Goal: Task Accomplishment & Management: Complete application form

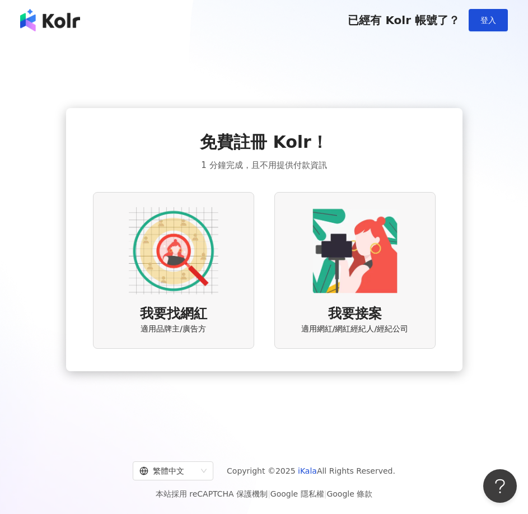
click at [174, 263] on img at bounding box center [174, 251] width 90 height 90
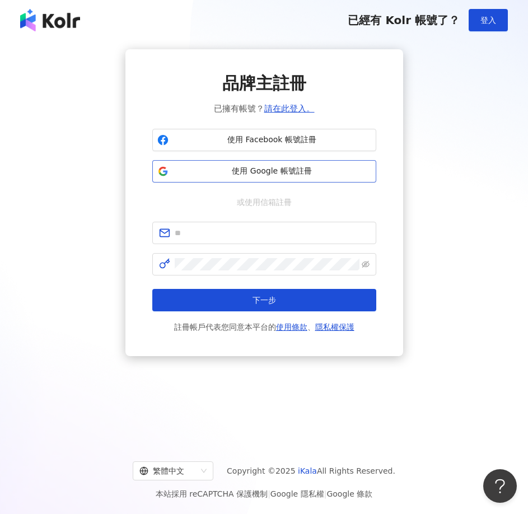
click at [280, 172] on span "使用 Google 帳號註冊" at bounding box center [272, 171] width 198 height 11
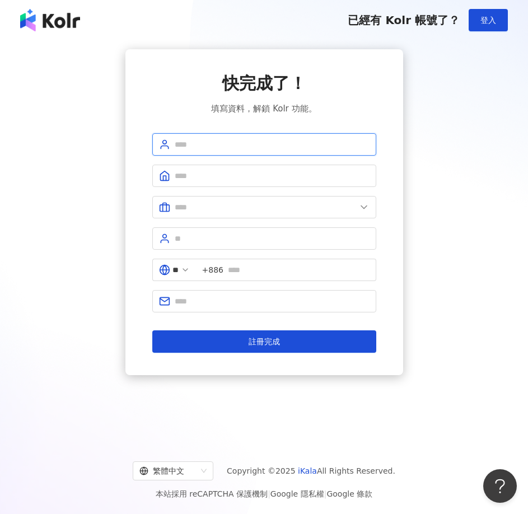
click at [226, 142] on input "text" at bounding box center [272, 144] width 195 height 12
type input "*"
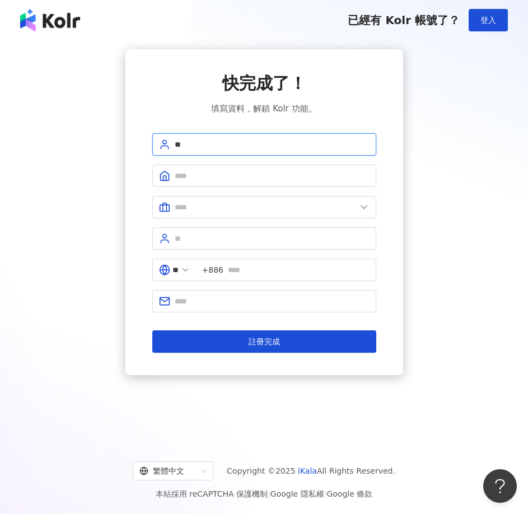
type input "*"
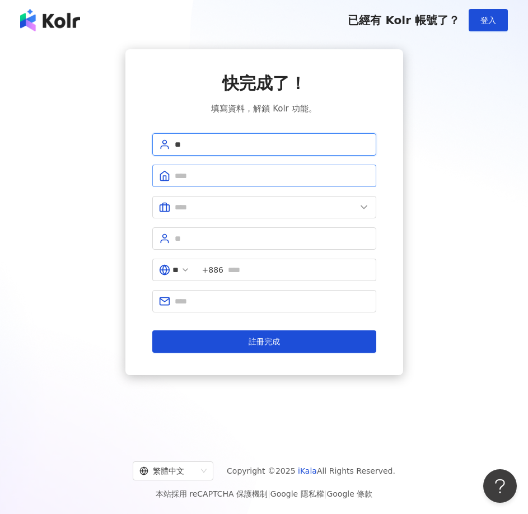
type input "**"
click at [248, 173] on input "text" at bounding box center [272, 176] width 195 height 12
drag, startPoint x: 238, startPoint y: 174, endPoint x: 147, endPoint y: 173, distance: 91.2
click at [148, 173] on div "快完成了！ 填寫資料，解鎖 Kolr 功能。 ** ******* ** +886 註冊完成" at bounding box center [264, 212] width 278 height 326
click at [252, 177] on input "*******" at bounding box center [272, 176] width 195 height 12
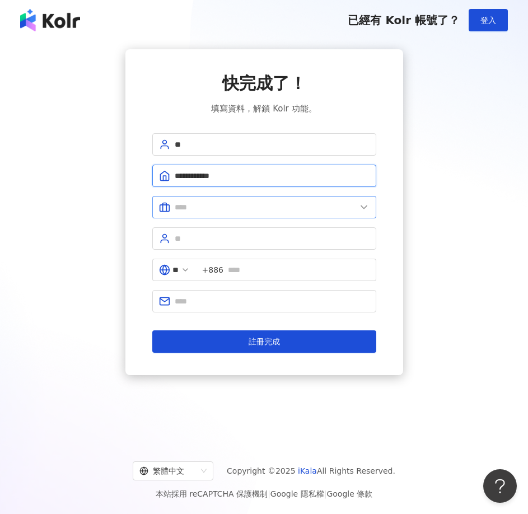
type input "**********"
click at [298, 207] on input "text" at bounding box center [265, 207] width 181 height 12
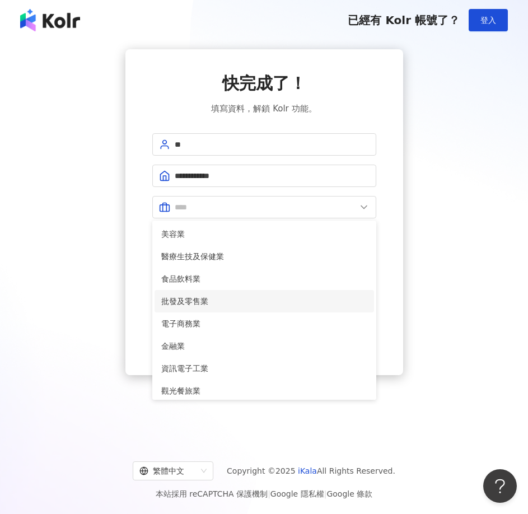
click at [294, 298] on span "批發及零售業" at bounding box center [264, 301] width 206 height 12
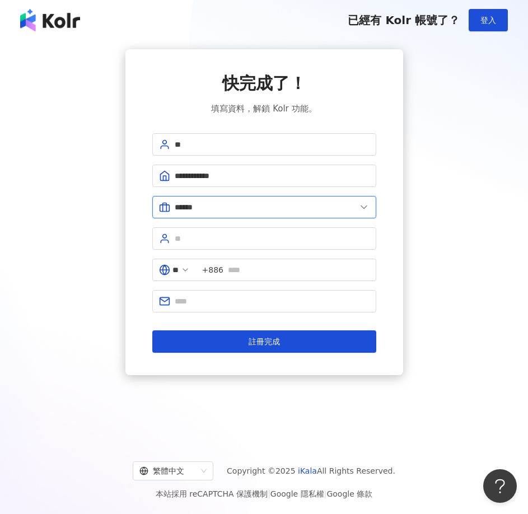
click at [251, 210] on input "******" at bounding box center [265, 207] width 181 height 12
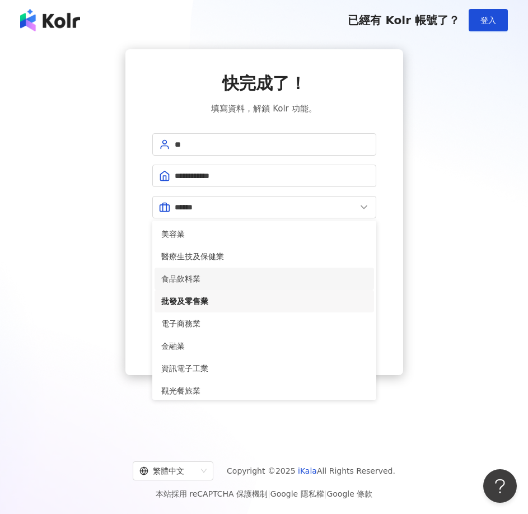
click at [266, 278] on span "食品飲料業" at bounding box center [264, 279] width 206 height 12
type input "*****"
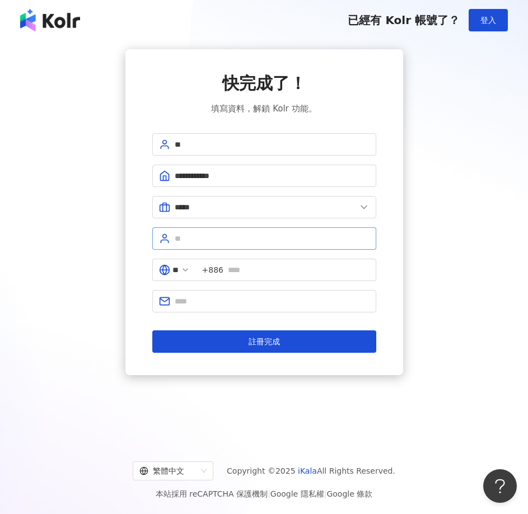
click at [175, 249] on span at bounding box center [264, 238] width 224 height 22
click at [185, 238] on input "text" at bounding box center [272, 238] width 195 height 12
type input "*"
type input "***"
click at [254, 268] on input "text" at bounding box center [299, 270] width 142 height 12
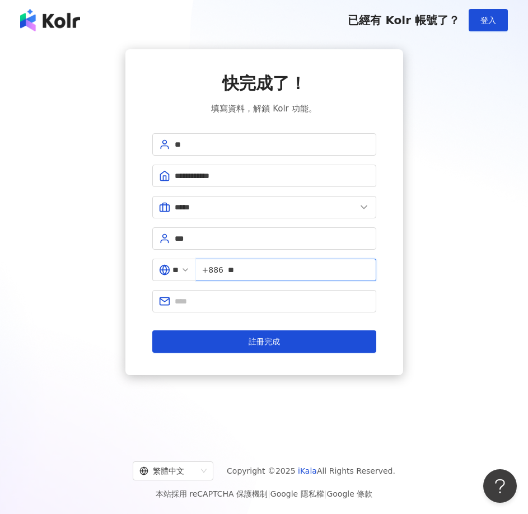
type input "*"
type input "**********"
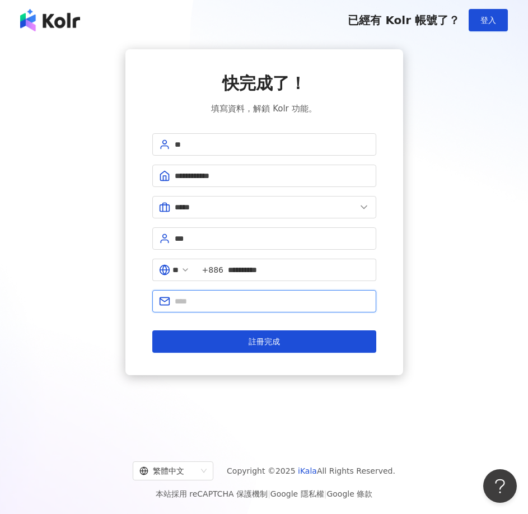
click at [252, 303] on input "text" at bounding box center [272, 301] width 195 height 12
type input "*"
type input "**********"
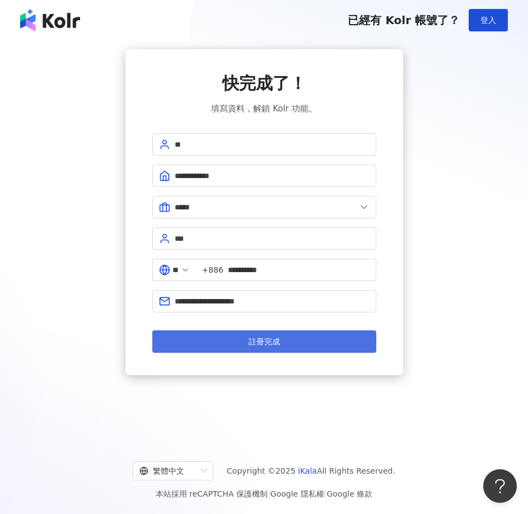
click at [284, 340] on button "註冊完成" at bounding box center [264, 341] width 224 height 22
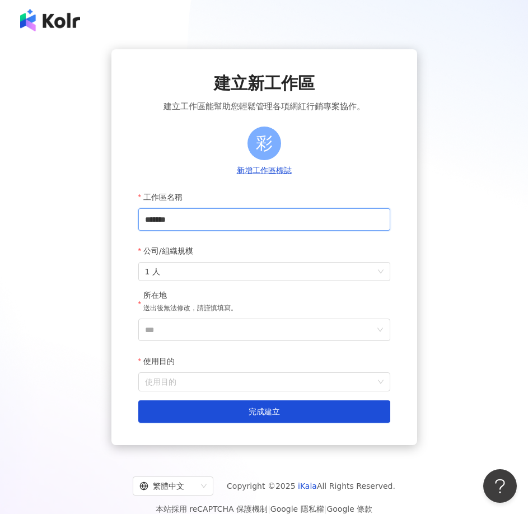
click at [228, 226] on input "*******" at bounding box center [264, 219] width 252 height 22
drag, startPoint x: 161, startPoint y: 221, endPoint x: 287, endPoint y: 221, distance: 125.9
click at [287, 221] on input "*******" at bounding box center [264, 219] width 252 height 22
type input "**"
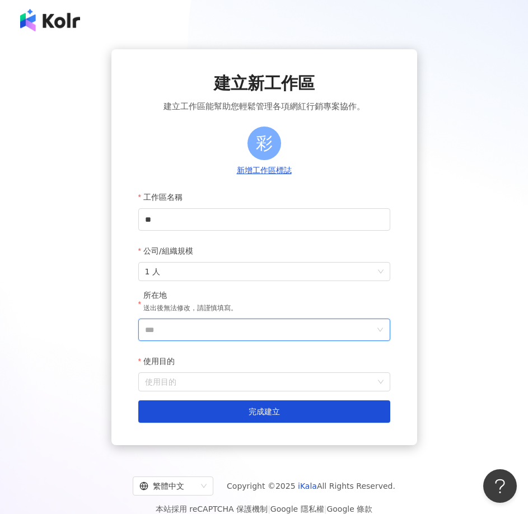
click at [210, 335] on input "***" at bounding box center [259, 329] width 229 height 21
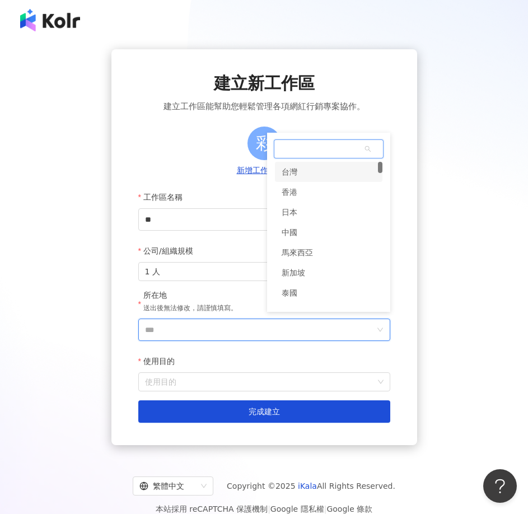
click at [315, 170] on div "台灣" at bounding box center [328, 172] width 107 height 20
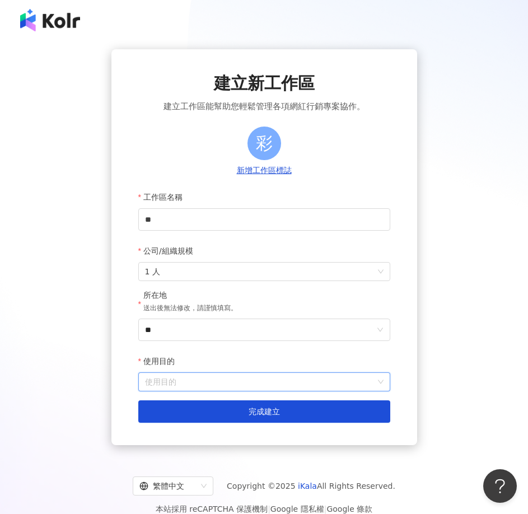
click at [200, 387] on input "使用目的" at bounding box center [264, 382] width 238 height 18
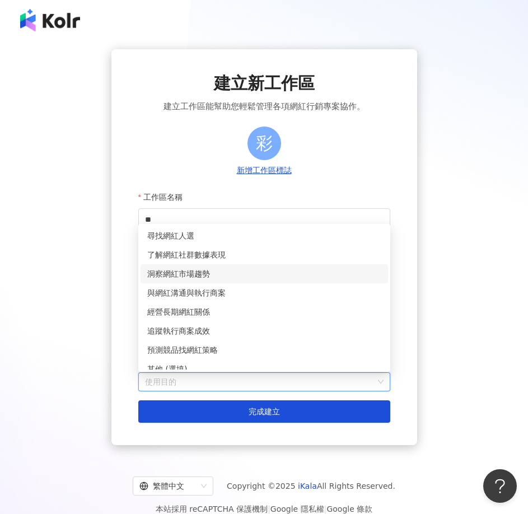
click at [240, 273] on div "洞察網紅市場趨勢" at bounding box center [264, 274] width 234 height 12
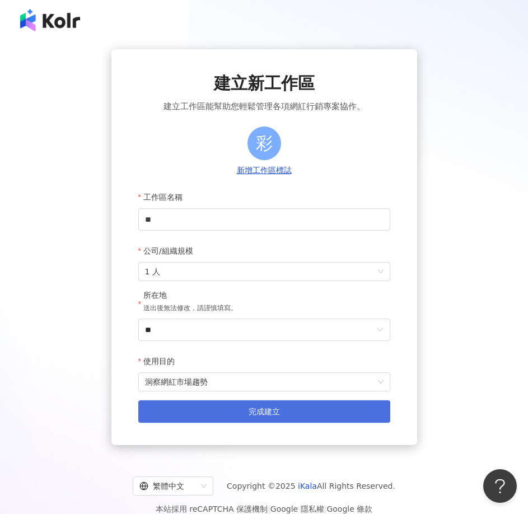
click at [282, 414] on button "完成建立" at bounding box center [264, 411] width 252 height 22
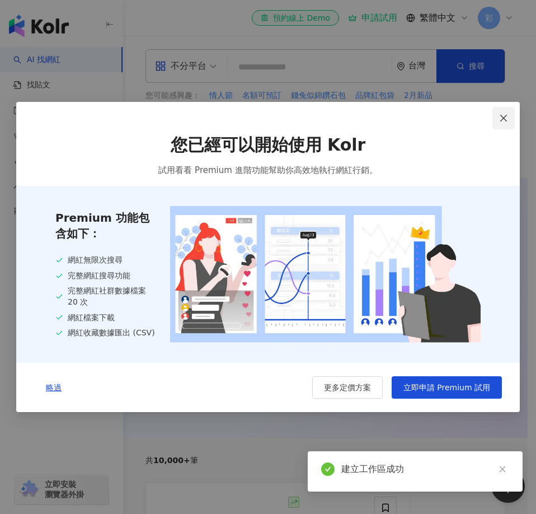
click at [499, 119] on span "Close" at bounding box center [503, 118] width 22 height 9
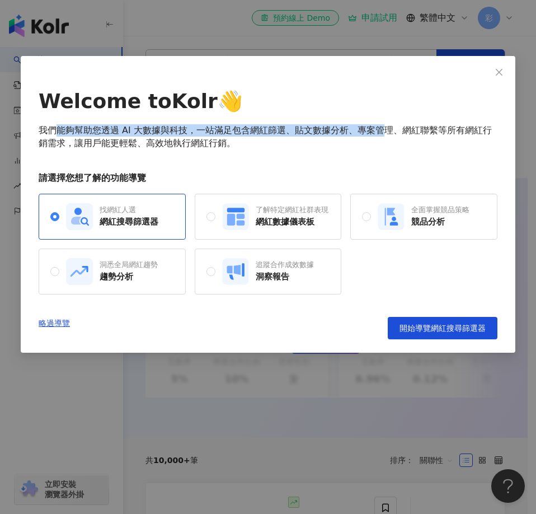
drag, startPoint x: 53, startPoint y: 129, endPoint x: 399, endPoint y: 130, distance: 345.9
click at [399, 130] on div "我們能夠幫助您透過 AI 大數據與科技，一站滿足包含網紅篩選、貼文數據分析、專案管理、網紅聯繫等所有網紅行銷需求，讓用戶能更輕鬆、高效地執行網紅行銷。" at bounding box center [268, 136] width 459 height 25
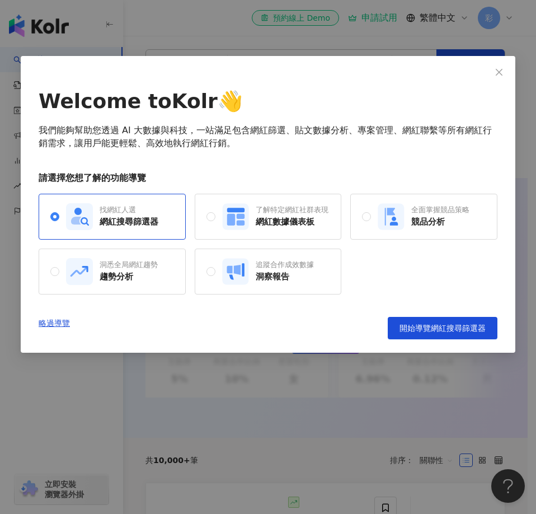
click at [378, 150] on div "Welcome to Kolr 👋 我們能夠幫助您透過 AI 大數據與科技，一站滿足包含網紅篩選、貼文數據分析、專案管理、網紅聯繫等所有網紅行銷需求，讓用戶能…" at bounding box center [268, 213] width 459 height 252
click at [40, 271] on div "洞悉全局網紅趨勢 趨勢分析" at bounding box center [112, 271] width 147 height 46
drag, startPoint x: 201, startPoint y: 219, endPoint x: 100, endPoint y: 215, distance: 101.4
click at [201, 219] on div "了解特定網紅社群表現 網紅數據儀表板" at bounding box center [268, 217] width 147 height 46
click at [99, 214] on div "找網紅人選 網紅搜尋篩選器" at bounding box center [112, 216] width 92 height 27
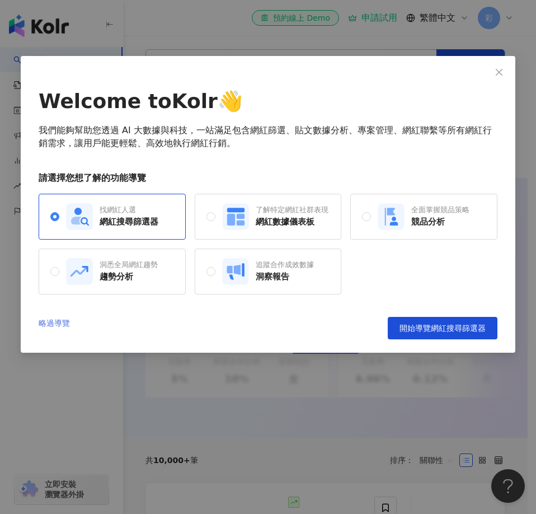
click at [49, 326] on link "略過導覽" at bounding box center [54, 328] width 31 height 22
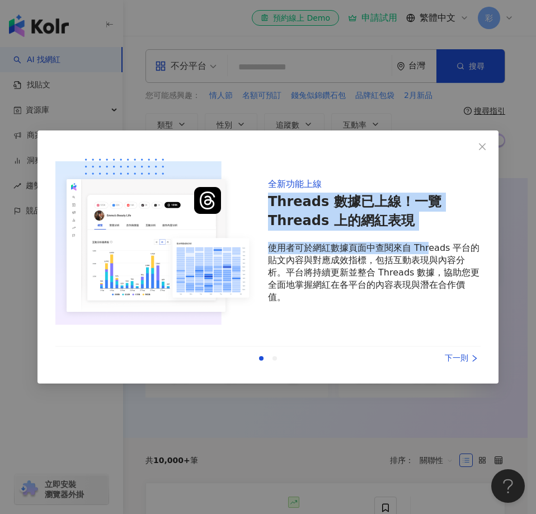
drag, startPoint x: 306, startPoint y: 201, endPoint x: 463, endPoint y: 202, distance: 157.8
click at [429, 235] on div "全新功能上線 Threads 數據已上線！一覽 Threads 上的網紅表現 使用者可於網紅數據頁面中查閱來自 Threads 平台的貼文內容與對應成效指標，…" at bounding box center [267, 240] width 425 height 185
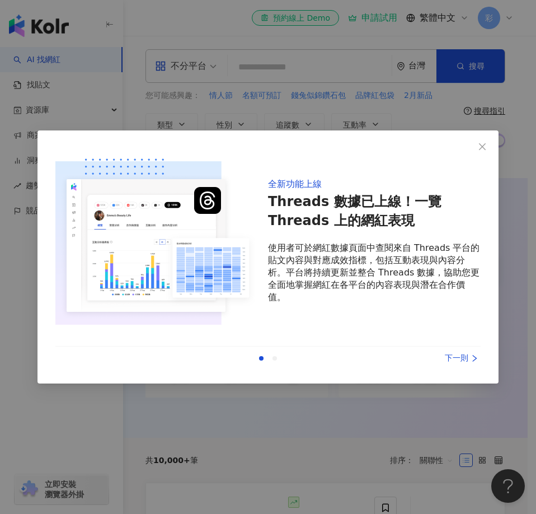
click at [448, 356] on div "下一則" at bounding box center [439, 358] width 84 height 12
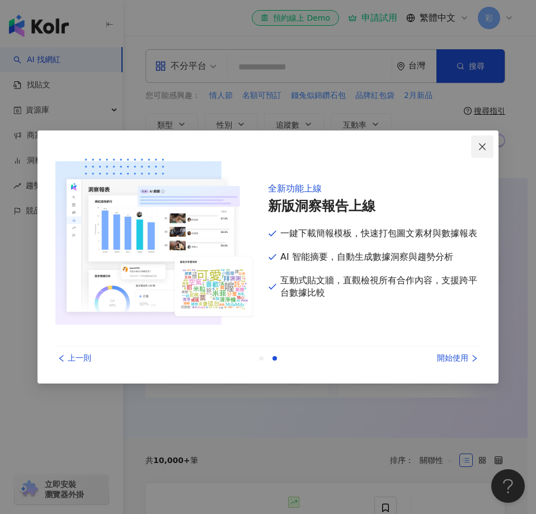
click at [484, 148] on icon "close" at bounding box center [482, 146] width 7 height 7
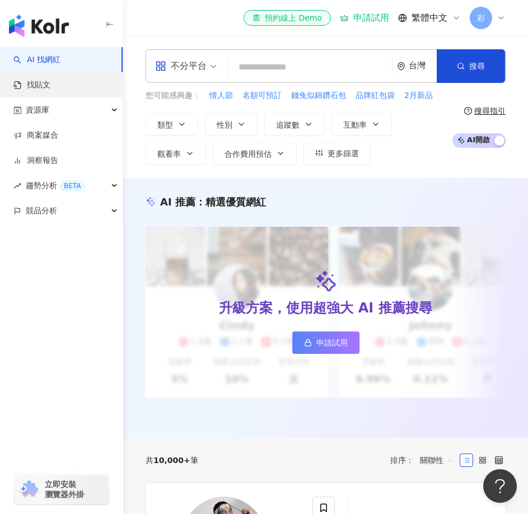
click at [35, 90] on link "找貼文" at bounding box center [31, 84] width 37 height 11
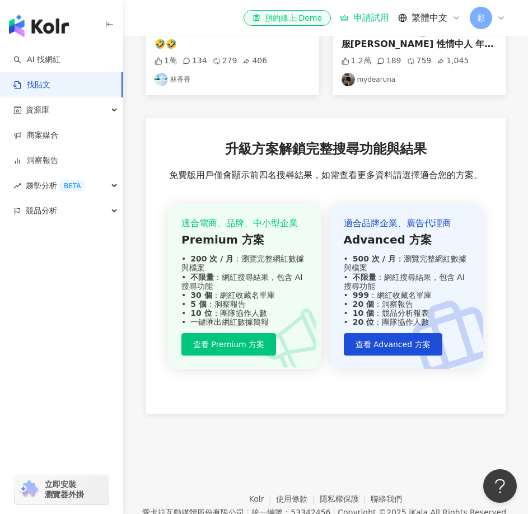
scroll to position [504, 0]
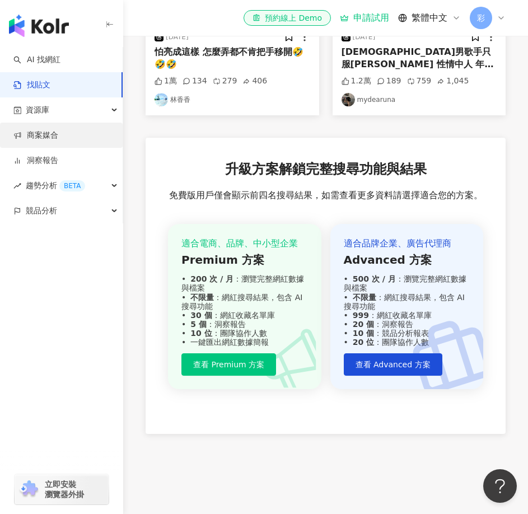
click at [58, 134] on link "商案媒合" at bounding box center [35, 135] width 45 height 11
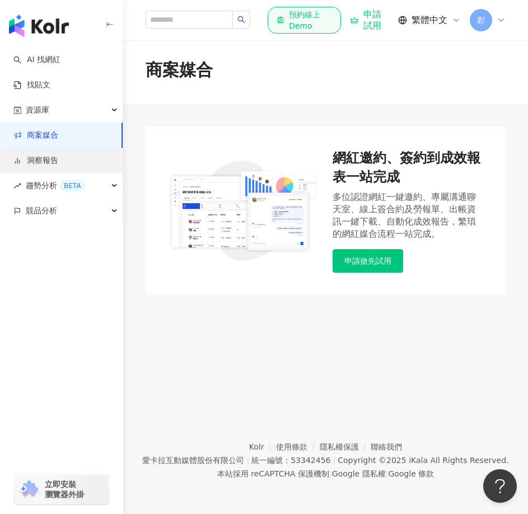
click at [58, 165] on link "洞察報告" at bounding box center [35, 160] width 45 height 11
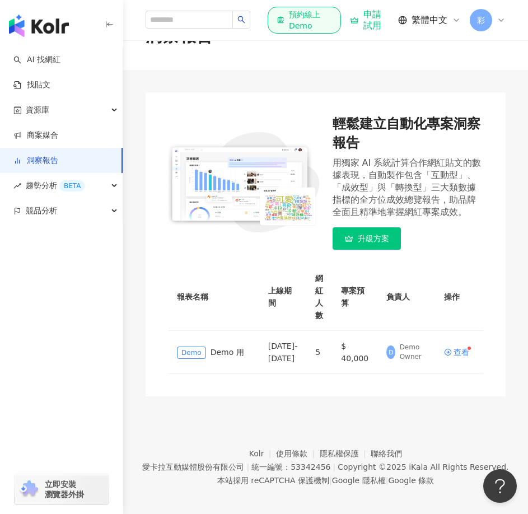
scroll to position [53, 0]
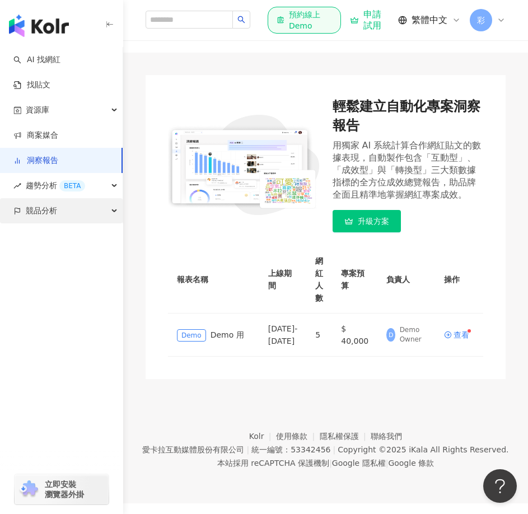
click at [63, 208] on div "競品分析" at bounding box center [61, 210] width 123 height 25
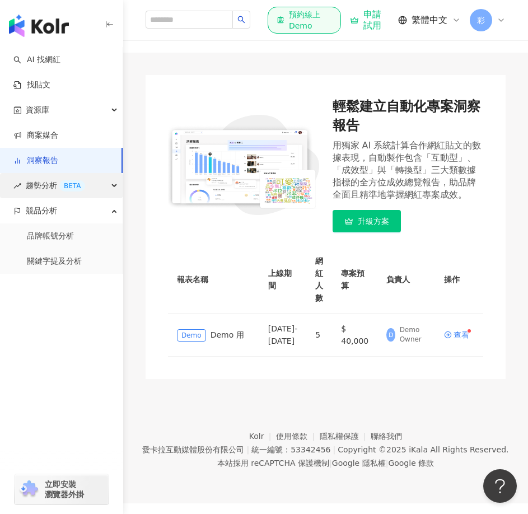
click at [58, 185] on span "趨勢分析 BETA" at bounding box center [55, 185] width 59 height 25
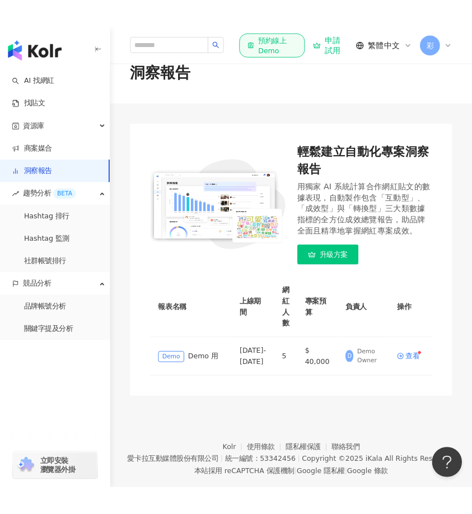
scroll to position [0, 0]
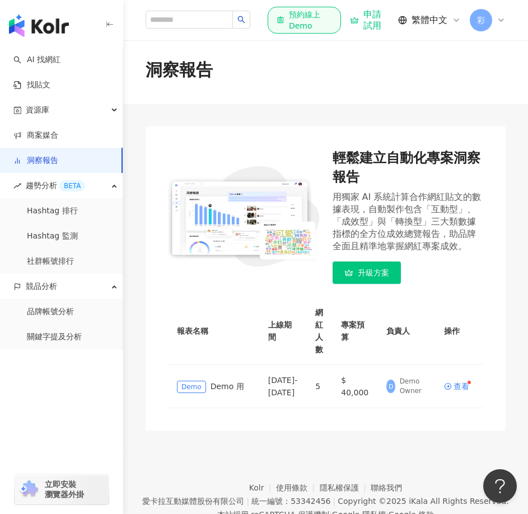
click at [59, 27] on img "button" at bounding box center [39, 26] width 60 height 22
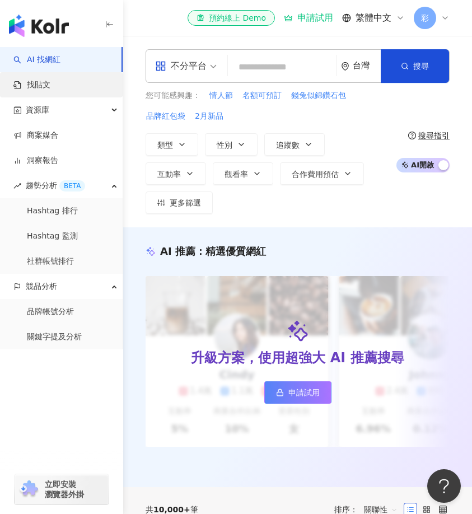
click at [40, 87] on link "找貼文" at bounding box center [31, 84] width 37 height 11
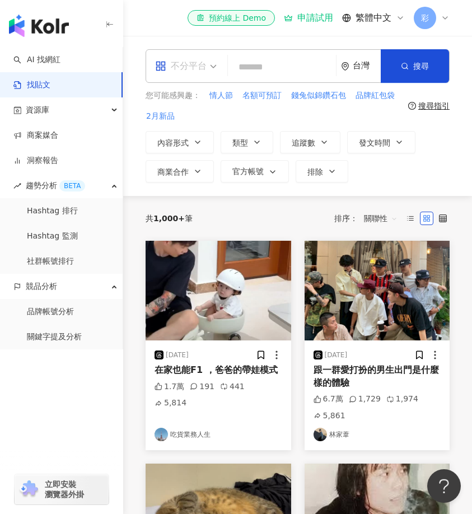
click at [193, 63] on div "不分平台" at bounding box center [180, 66] width 51 height 18
click at [450, 152] on div "不分平台 台灣 搜尋 您可能感興趣： 情人節 名額可預訂 錢兔似錦鑽石包 品牌紅包袋 2月新品 搜尋指引 內容形式 類型 追蹤數 發文時間 商業合作 官方帳號…" at bounding box center [297, 115] width 349 height 133
click at [210, 73] on span "不分平台" at bounding box center [186, 66] width 62 height 18
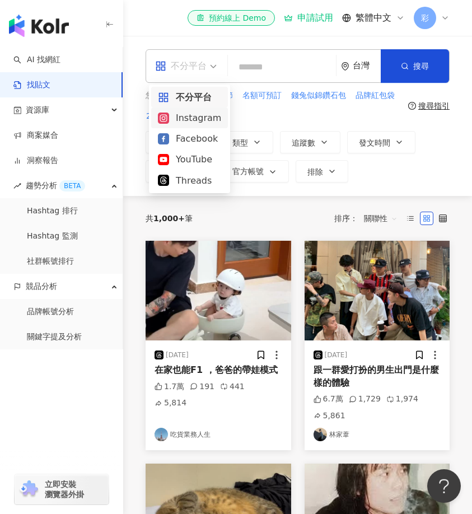
click at [189, 121] on div "Instagram" at bounding box center [189, 118] width 63 height 14
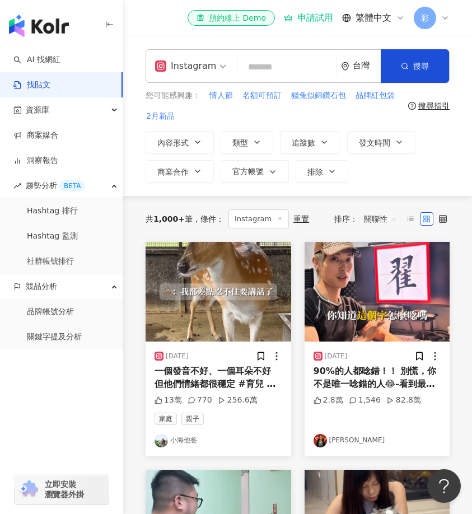
click at [274, 67] on input "search" at bounding box center [287, 67] width 90 height 24
type input "*"
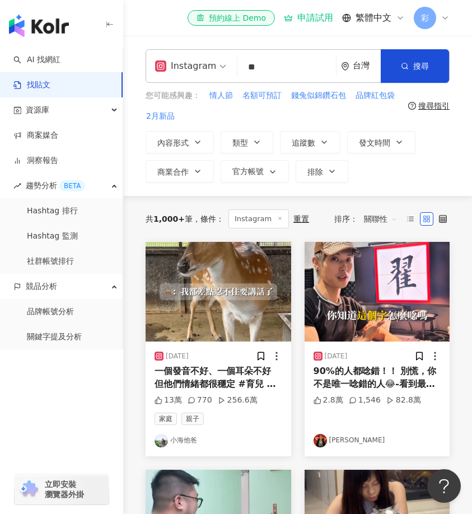
type input "*"
type input "**"
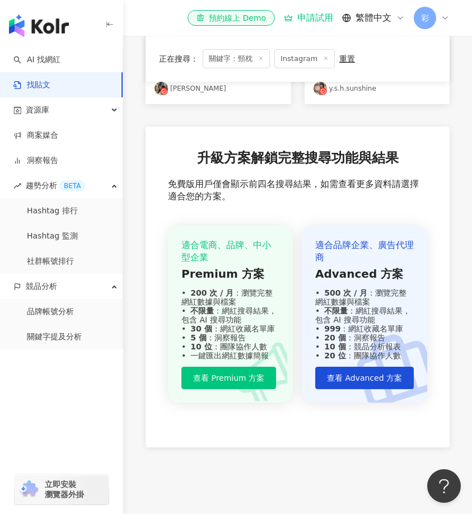
scroll to position [654, 0]
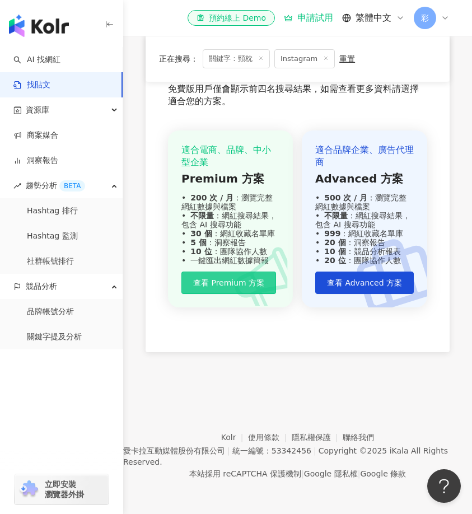
click at [245, 279] on span "查看 Premium 方案" at bounding box center [228, 282] width 71 height 9
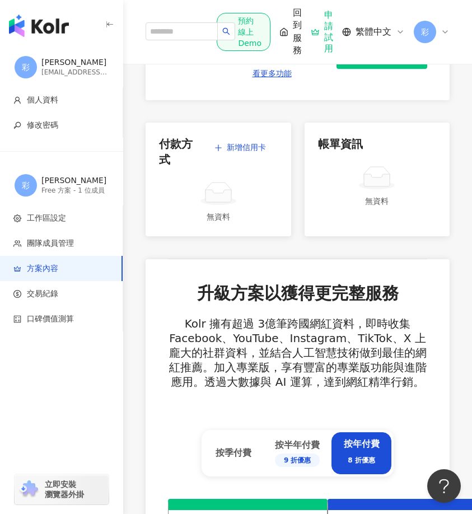
scroll to position [111, 0]
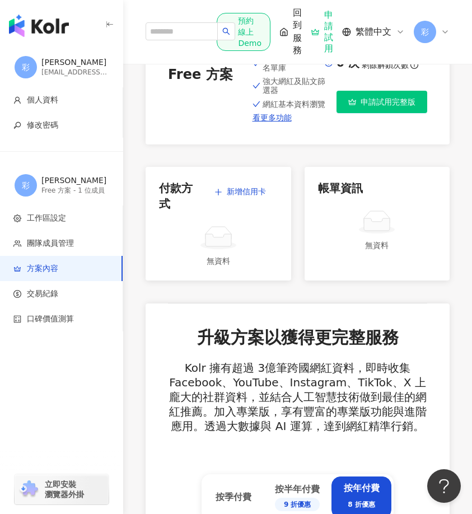
click at [57, 18] on img "button" at bounding box center [39, 26] width 60 height 22
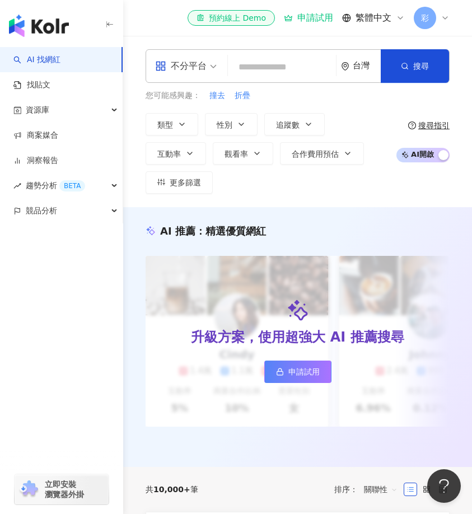
click at [109, 24] on icon "button" at bounding box center [108, 23] width 2 height 3
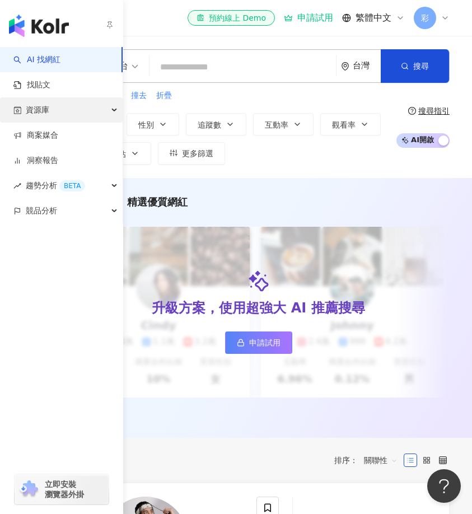
click at [77, 109] on div "資源庫" at bounding box center [61, 109] width 123 height 25
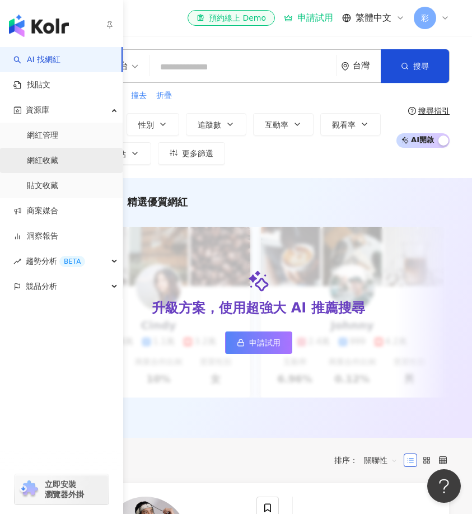
click at [58, 162] on link "網紅收藏" at bounding box center [42, 160] width 31 height 11
